Goal: Task Accomplishment & Management: Manage account settings

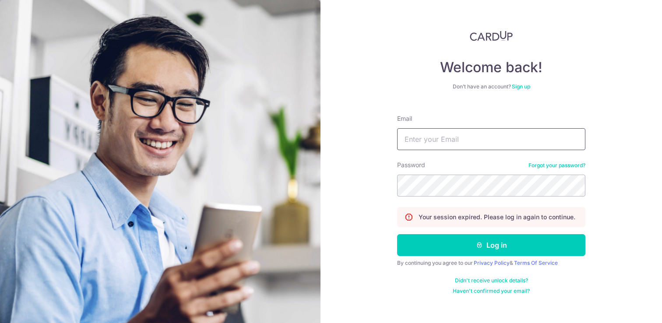
click at [419, 137] on input "Email" at bounding box center [491, 139] width 188 height 22
type input "[EMAIL_ADDRESS][DOMAIN_NAME]"
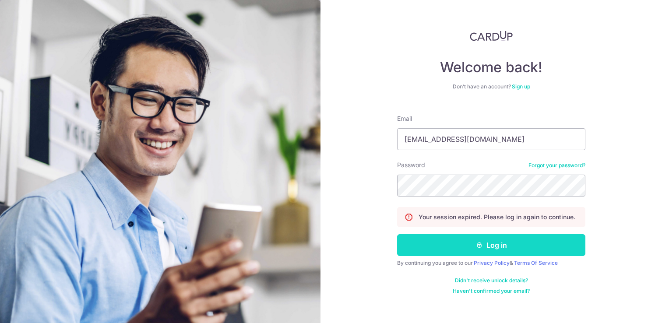
click at [452, 242] on button "Log in" at bounding box center [491, 245] width 188 height 22
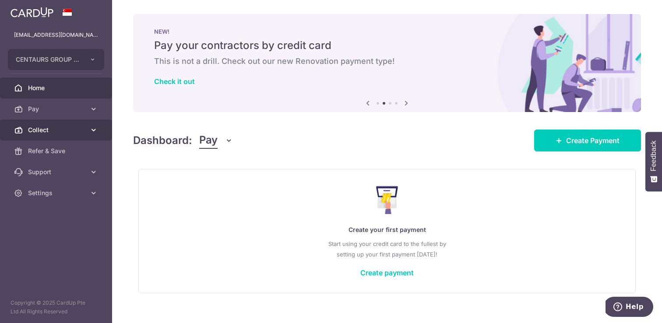
click at [91, 123] on link "Collect" at bounding box center [56, 130] width 112 height 21
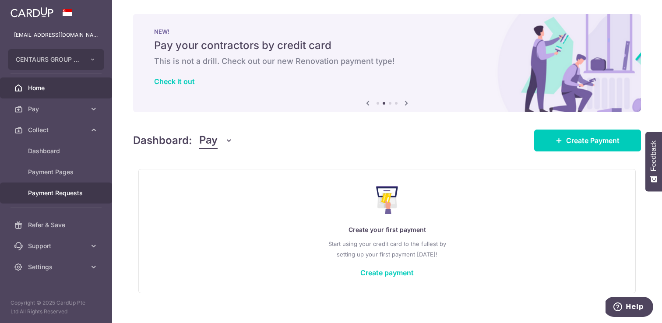
click at [73, 190] on span "Payment Requests" at bounding box center [57, 193] width 58 height 9
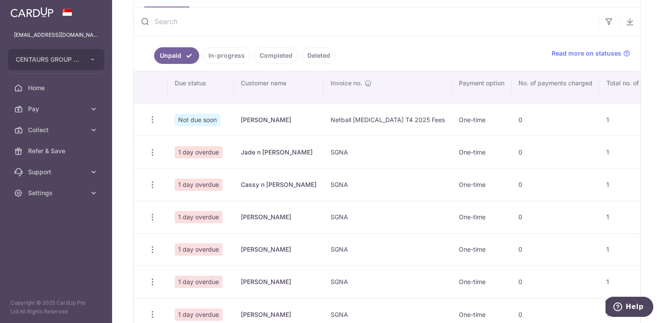
click at [234, 58] on link "In-progress" at bounding box center [227, 55] width 48 height 17
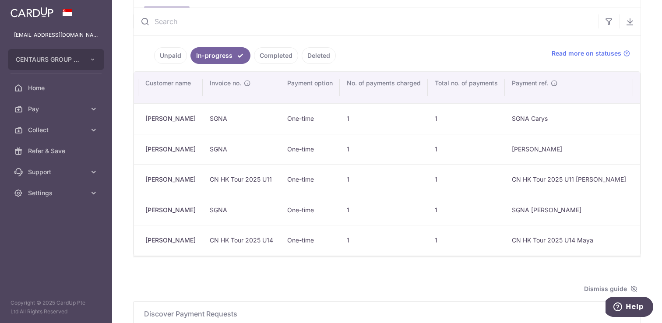
scroll to position [0, 22]
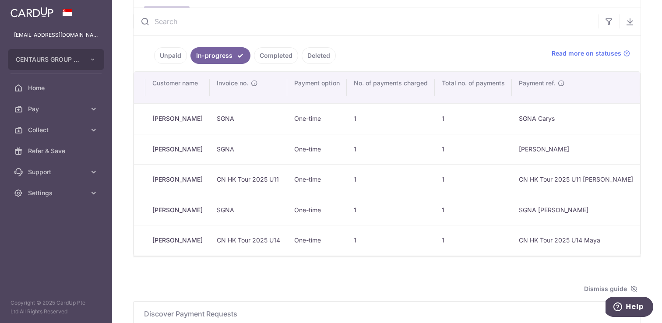
click at [174, 54] on link "Unpaid" at bounding box center [170, 55] width 33 height 17
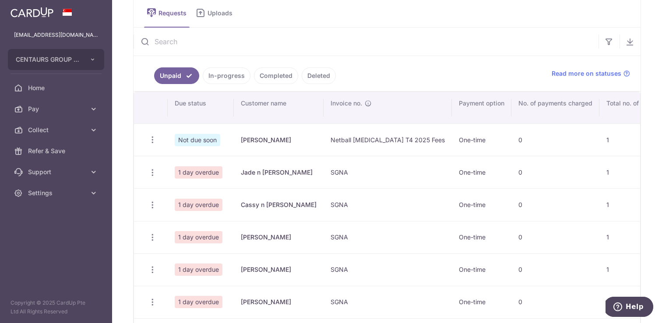
scroll to position [65, 0]
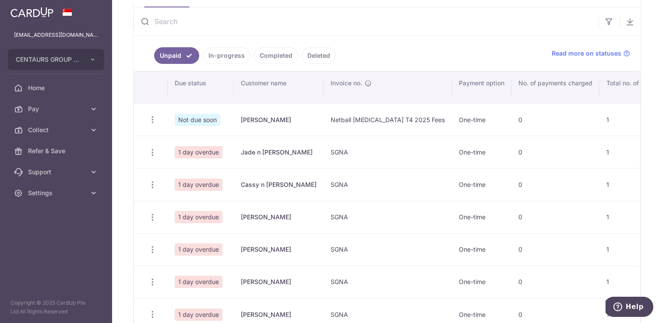
click at [272, 55] on link "Completed" at bounding box center [276, 55] width 44 height 17
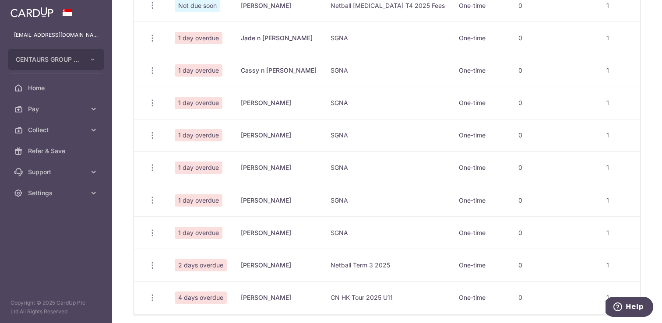
scroll to position [0, 0]
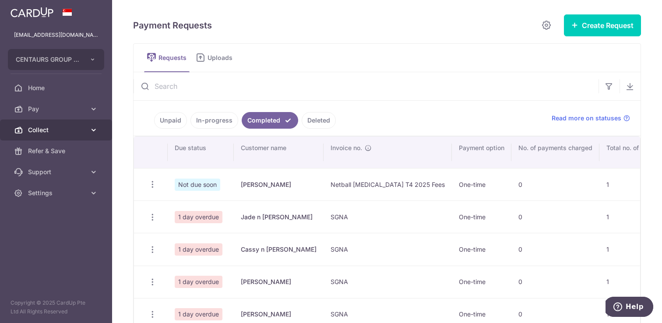
click at [97, 130] on icon at bounding box center [93, 130] width 9 height 9
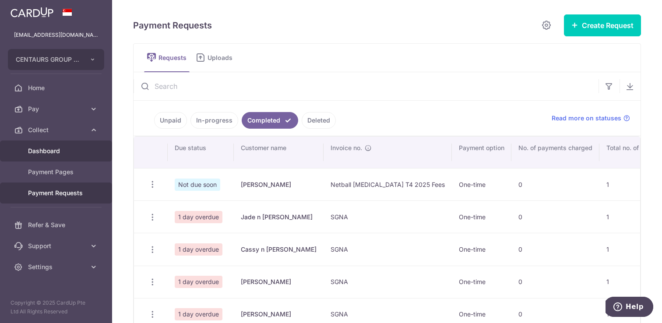
click at [65, 149] on span "Dashboard" at bounding box center [57, 151] width 58 height 9
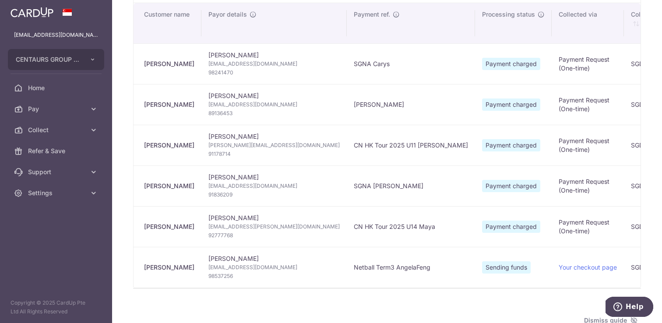
scroll to position [169, 0]
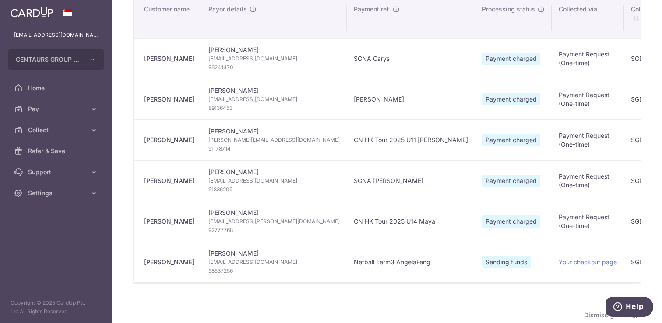
type input "[DATE]"
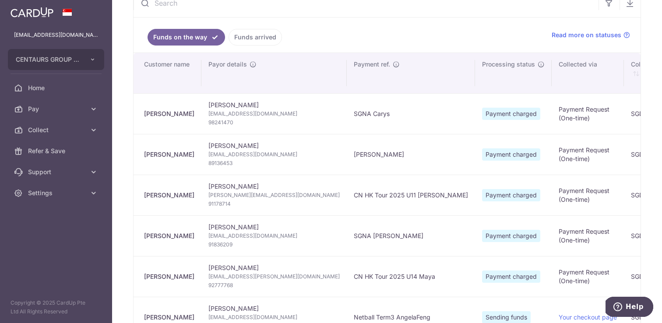
scroll to position [14, 0]
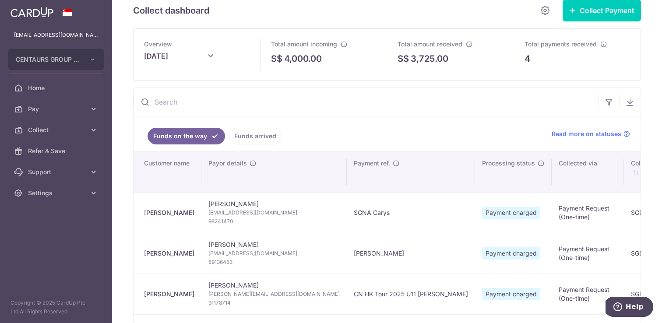
click at [246, 134] on link "Funds arrived" at bounding box center [254, 136] width 53 height 17
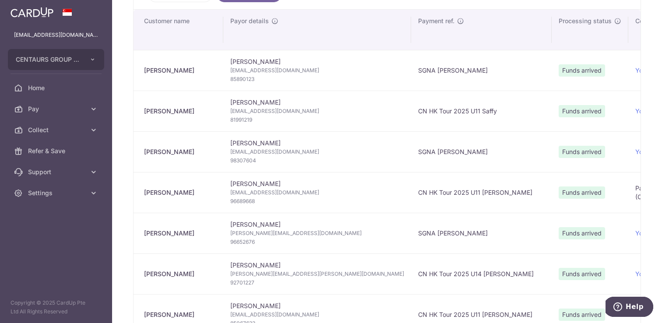
scroll to position [0, 0]
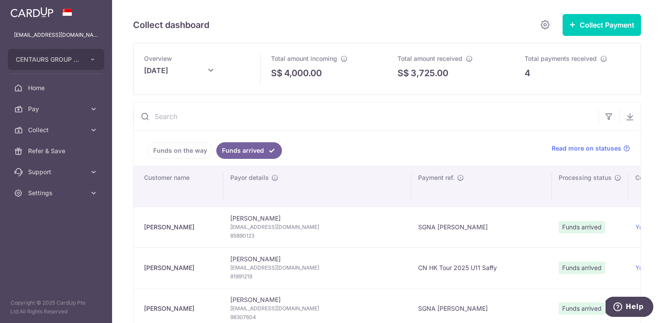
click at [192, 151] on link "Funds on the way" at bounding box center [180, 150] width 65 height 17
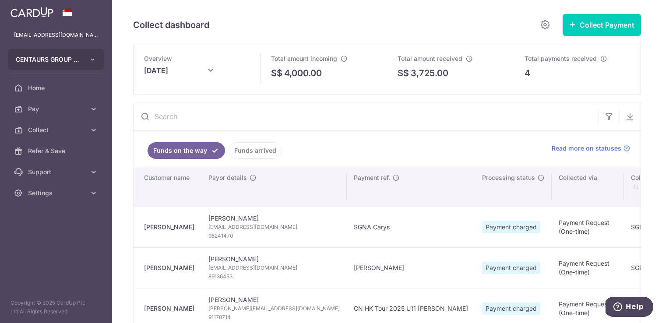
click at [93, 56] on button "CENTAURS GROUP PRIVATE LIMITED" at bounding box center [56, 59] width 96 height 21
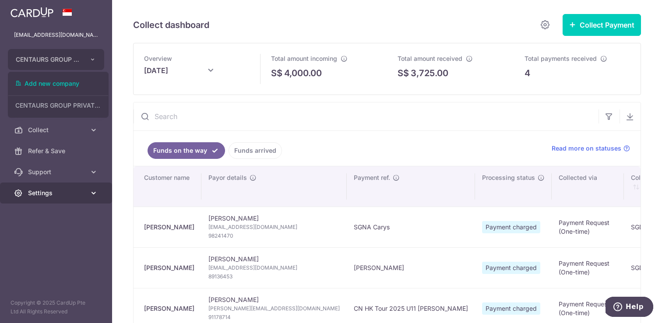
click at [87, 189] on link "Settings" at bounding box center [56, 193] width 112 height 21
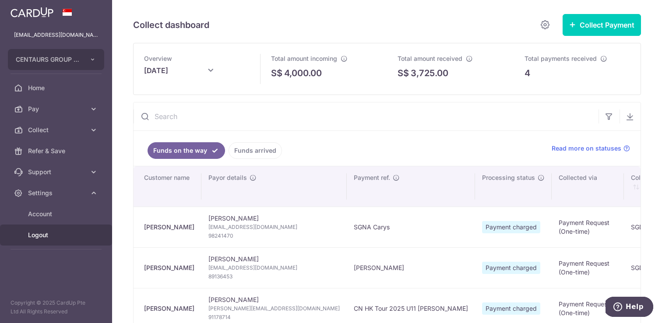
click at [49, 232] on span "Logout" at bounding box center [57, 235] width 58 height 9
